Goal: Information Seeking & Learning: Check status

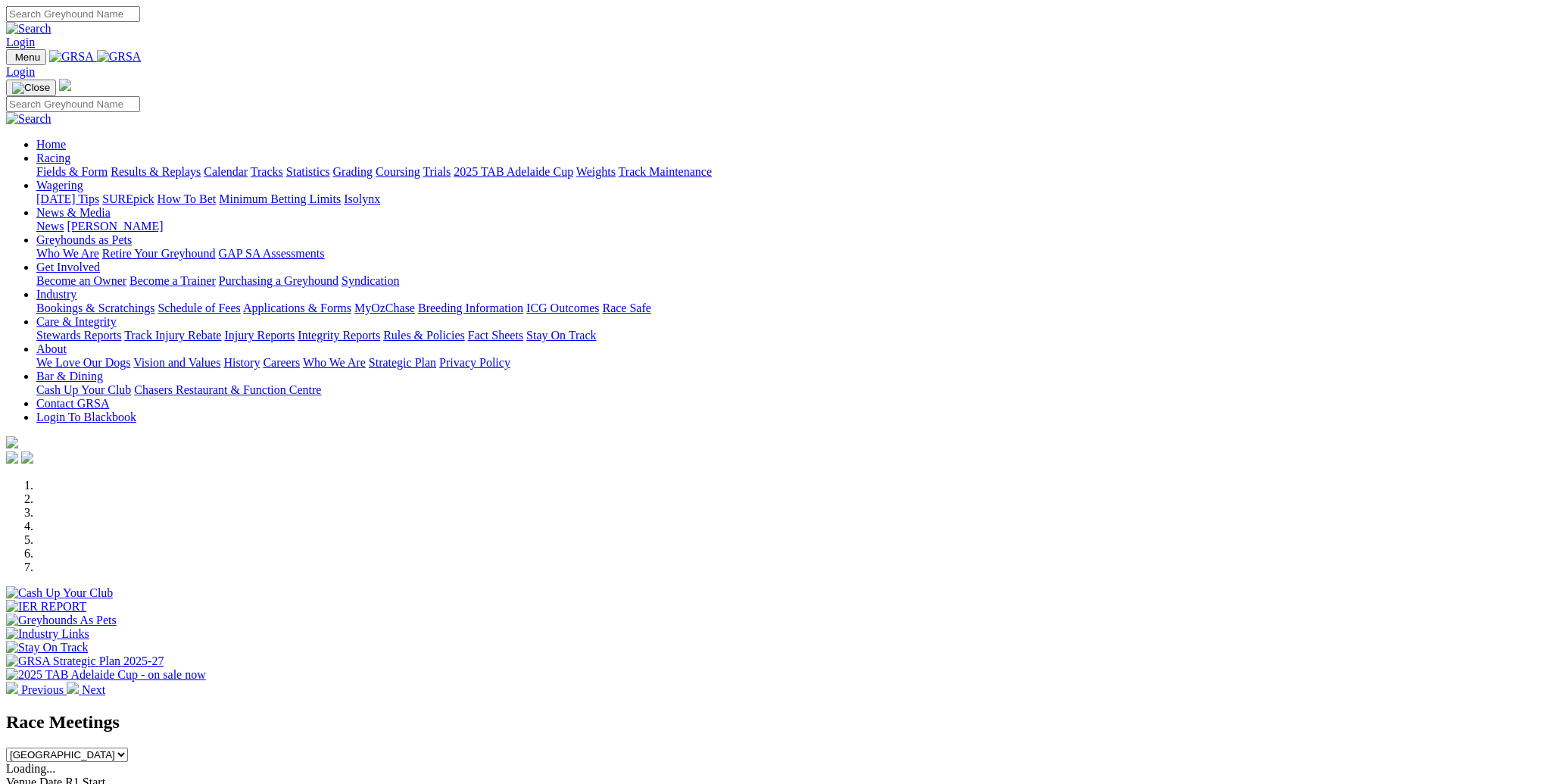
scroll to position [216, 0]
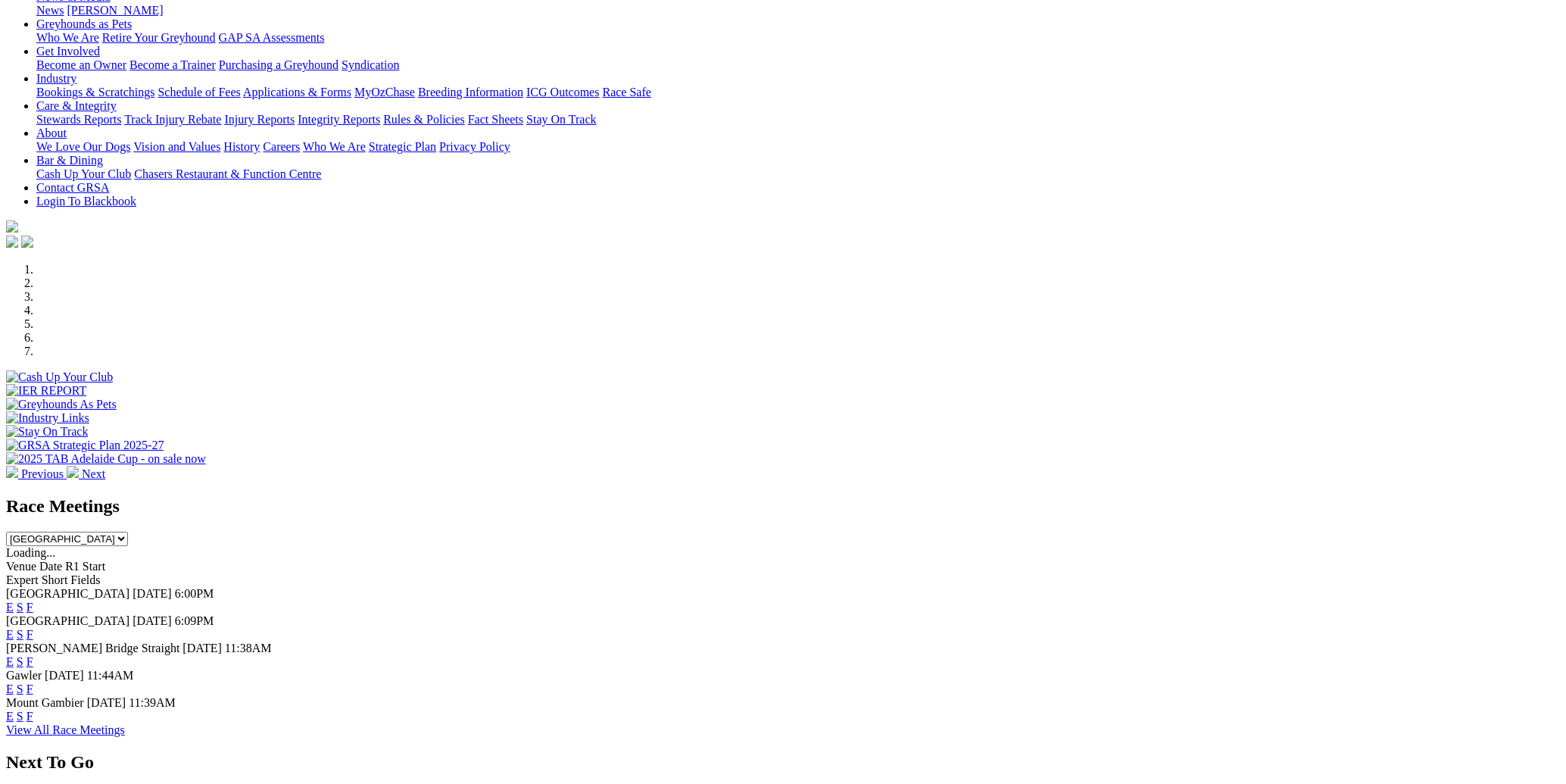
click at [33, 682] on link "F" at bounding box center [29, 688] width 7 height 13
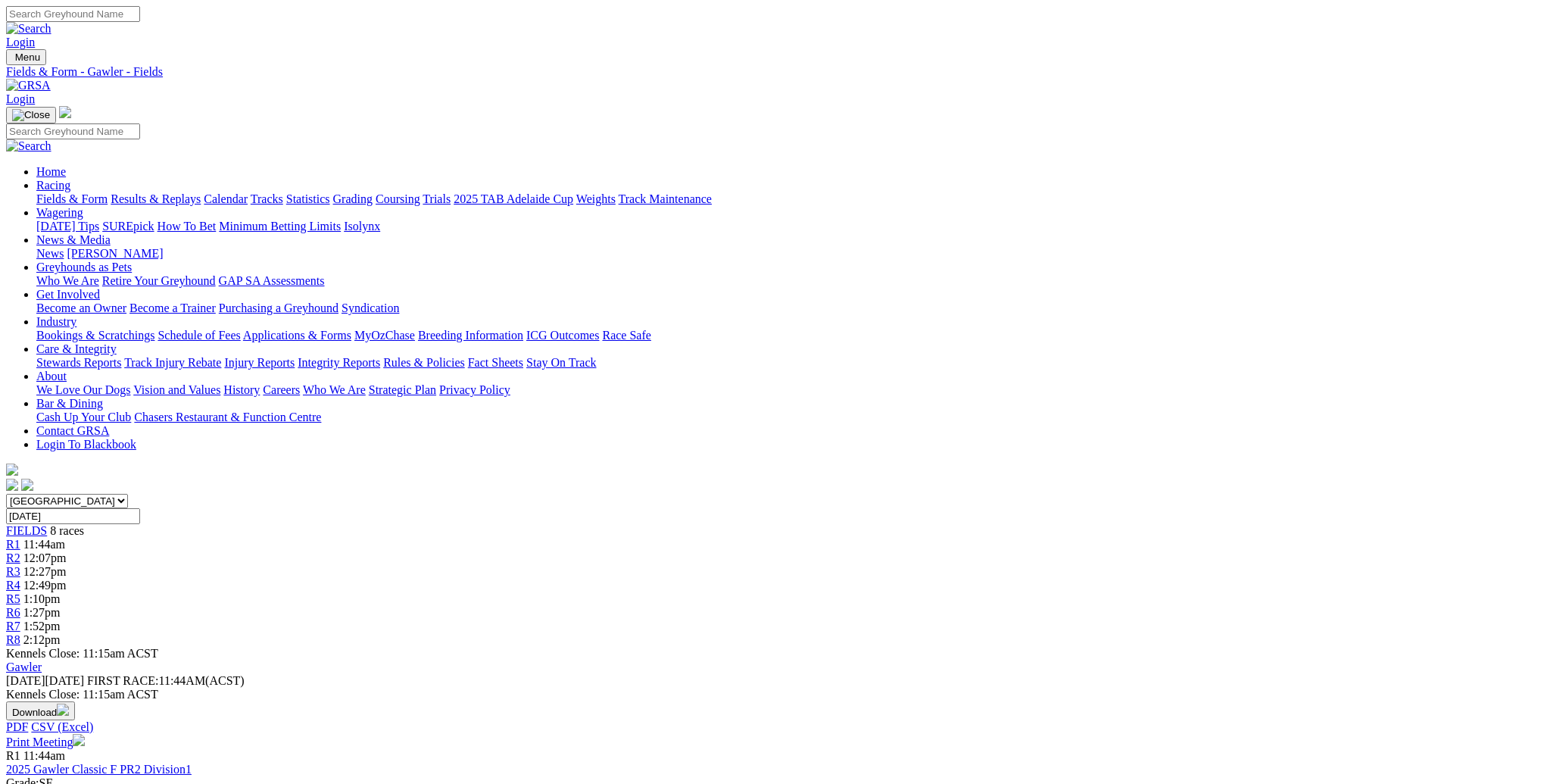
click at [450, 192] on link "Trials" at bounding box center [437, 199] width 28 height 13
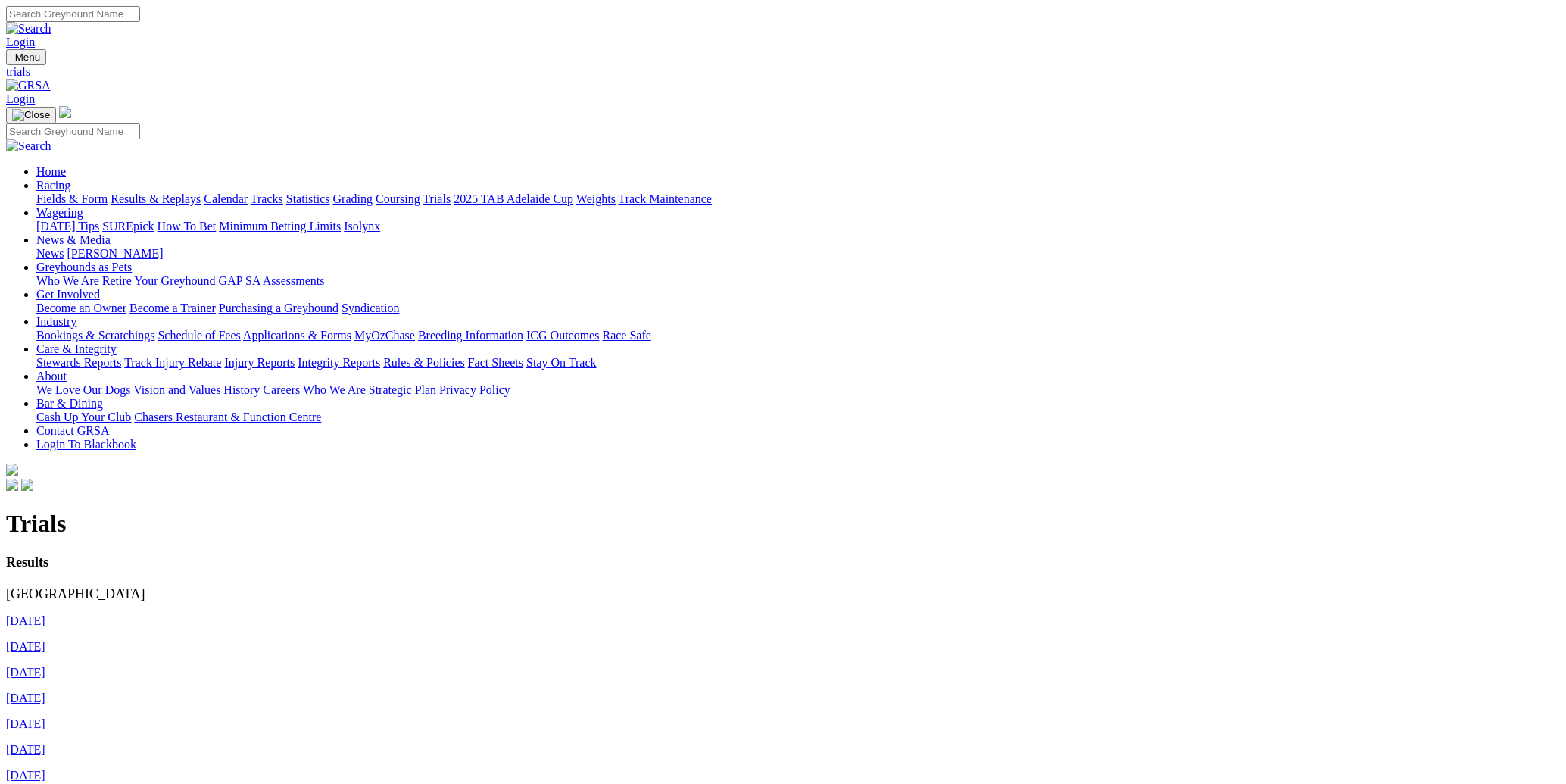
click at [46, 614] on link "[DATE]" at bounding box center [25, 620] width 39 height 13
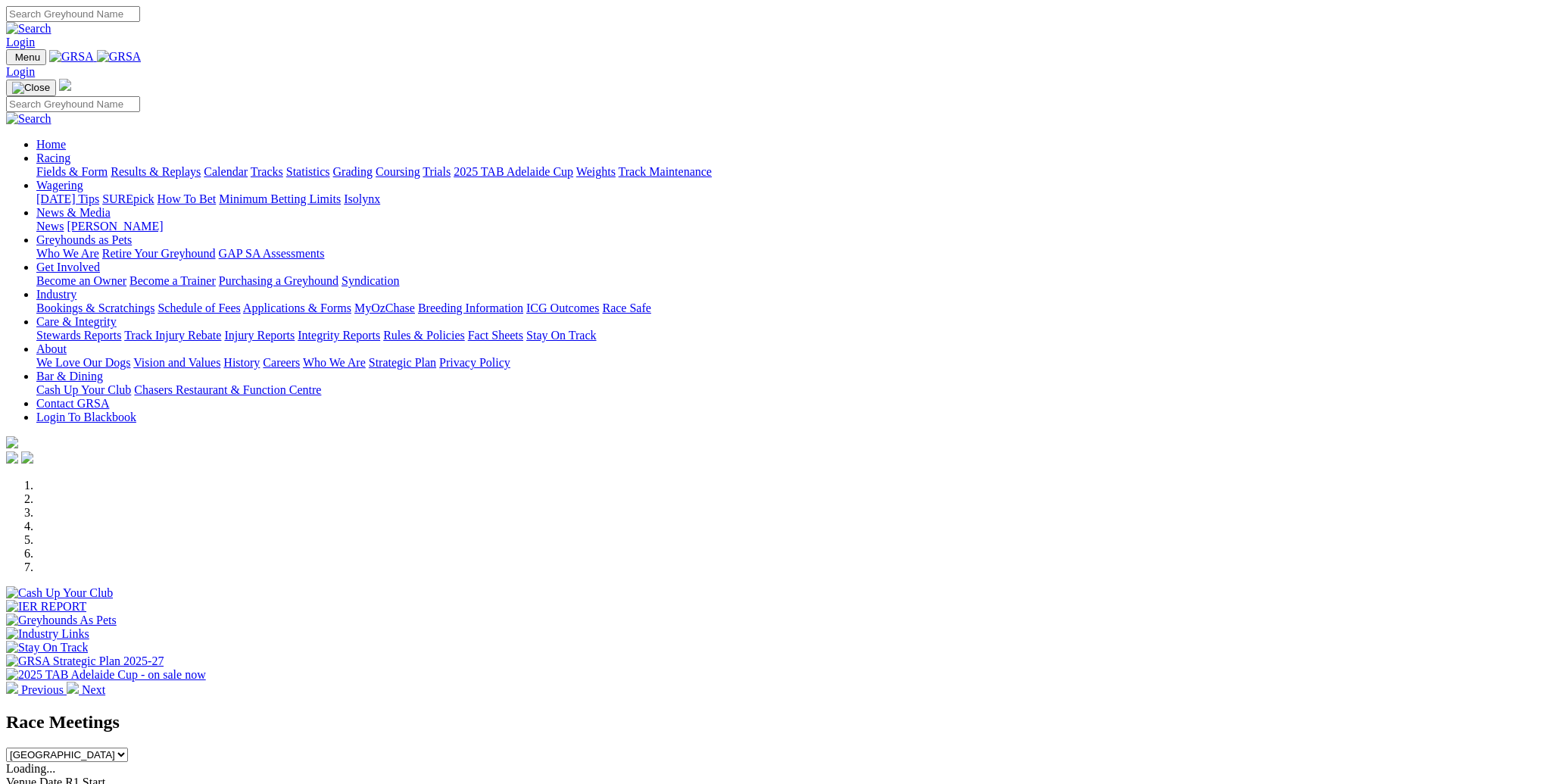
click at [70, 151] on link "Racing" at bounding box center [53, 158] width 34 height 13
click at [450, 165] on link "Trials" at bounding box center [437, 171] width 28 height 13
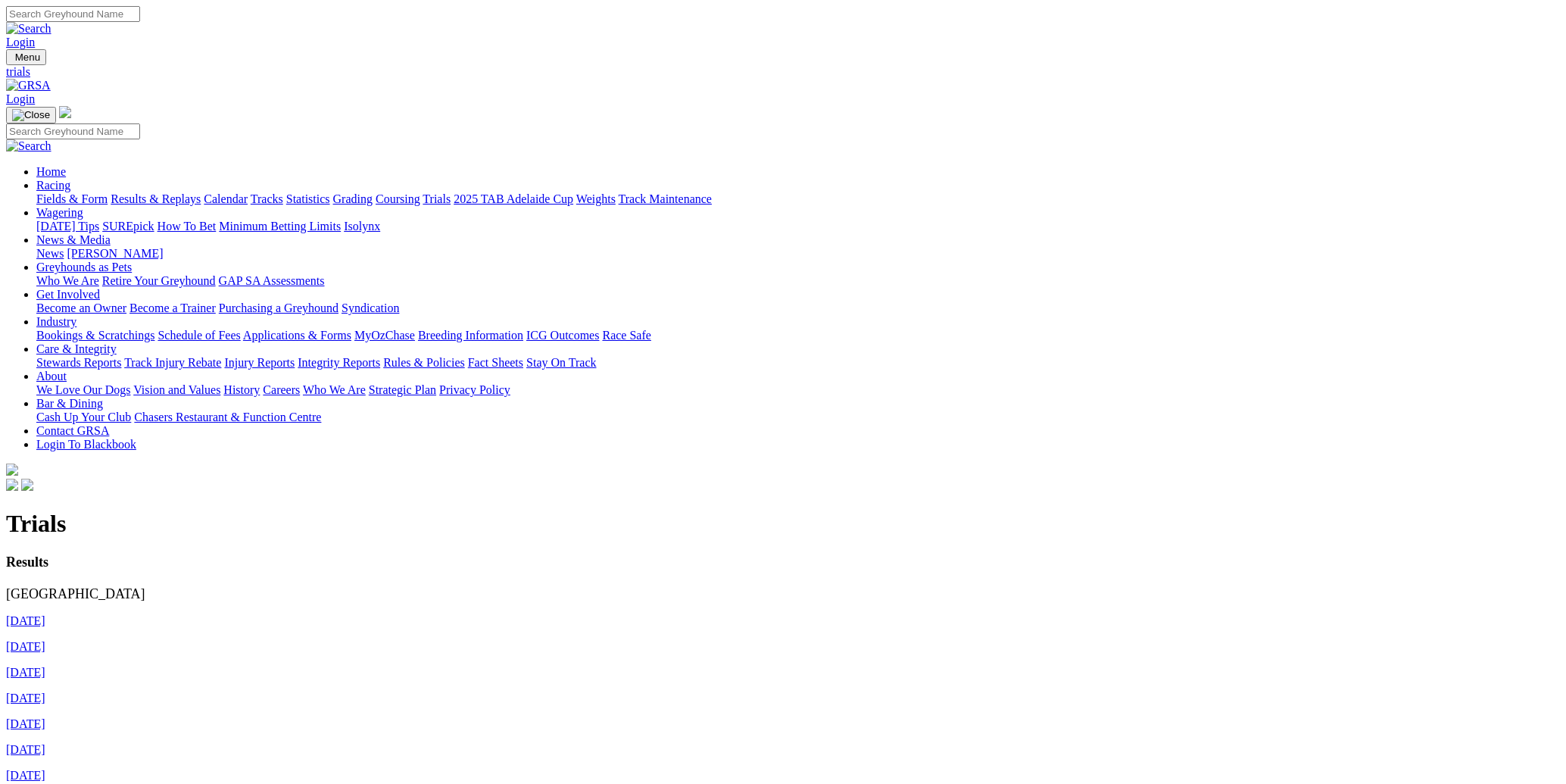
click at [46, 640] on link "[DATE]" at bounding box center [25, 646] width 39 height 13
click at [46, 666] on link "[DATE]" at bounding box center [25, 672] width 39 height 13
click at [46, 691] on link "[DATE]" at bounding box center [25, 697] width 39 height 13
click at [46, 743] on link "[DATE]" at bounding box center [25, 749] width 39 height 13
